Goal: Navigation & Orientation: Understand site structure

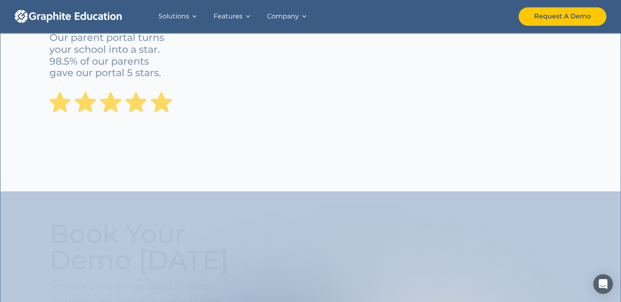
scroll to position [695, 0]
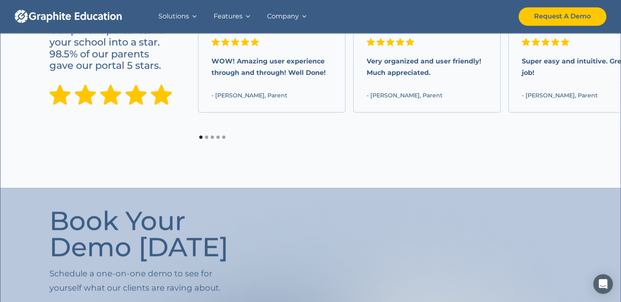
drag, startPoint x: 165, startPoint y: 33, endPoint x: 179, endPoint y: 21, distance: 18.2
click at [165, 33] on h3 "Our parent portal turns your school into a star. 98.5% of our parents gave our …" at bounding box center [110, 48] width 123 height 47
click at [180, 21] on div "Solutions" at bounding box center [174, 16] width 31 height 11
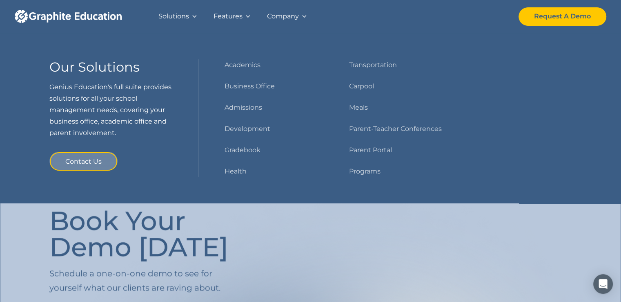
click at [254, 12] on div "Features" at bounding box center [233, 16] width 54 height 33
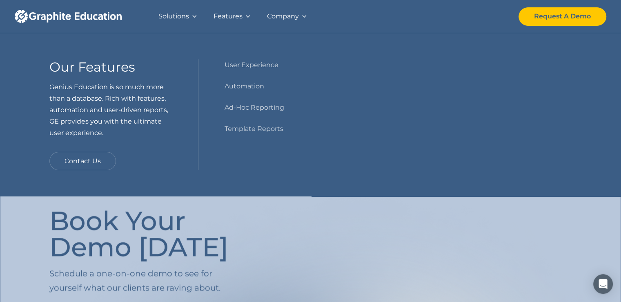
click at [279, 13] on div "Company" at bounding box center [283, 16] width 32 height 11
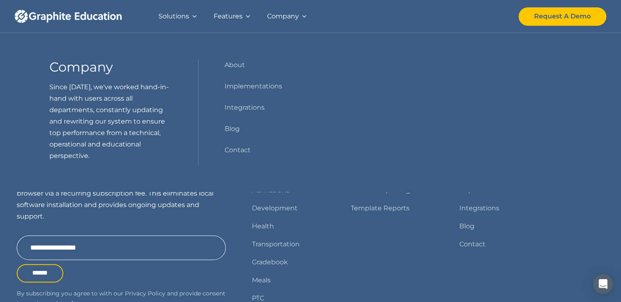
scroll to position [1060, 0]
